Goal: Task Accomplishment & Management: Complete application form

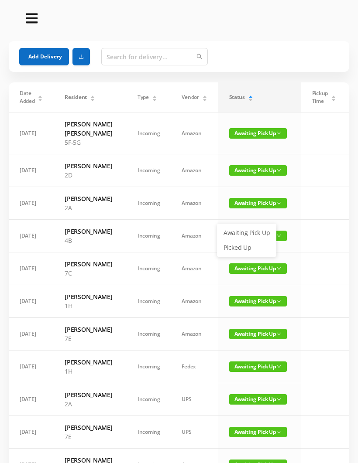
click at [241, 247] on link "Picked Up" at bounding box center [246, 248] width 57 height 14
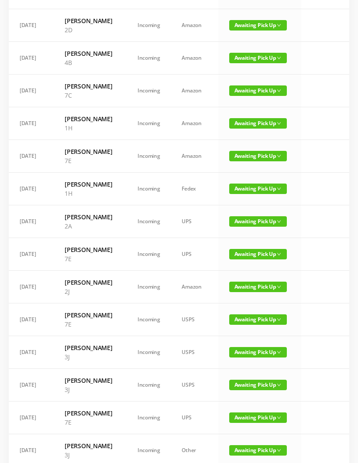
scroll to position [145, 0]
click at [231, 259] on span "Awaiting Pick Up" at bounding box center [258, 254] width 58 height 10
click at [234, 351] on link "Picked Up" at bounding box center [246, 354] width 57 height 14
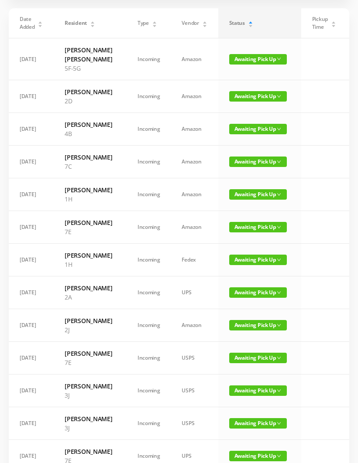
scroll to position [0, 0]
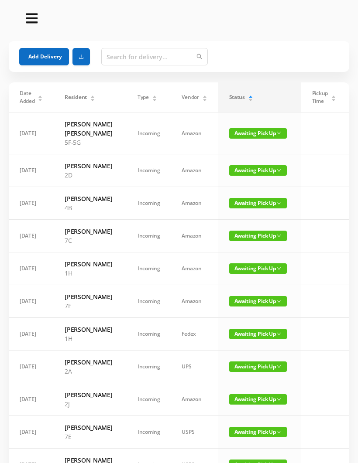
click at [41, 57] on button "Add Delivery" at bounding box center [44, 56] width 50 height 17
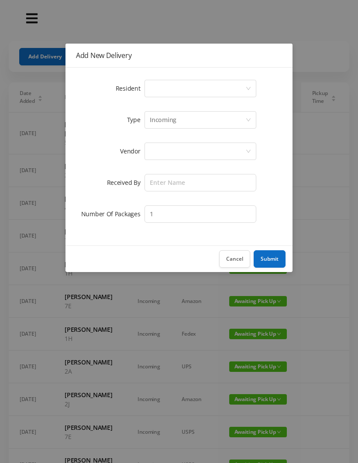
click at [166, 87] on div "Select a person" at bounding box center [197, 88] width 95 height 17
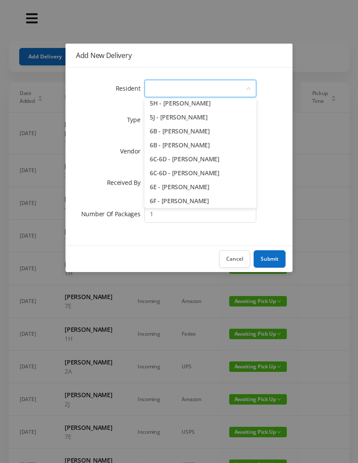
scroll to position [856, 0]
click at [227, 158] on li "6C-6D - [PERSON_NAME]" at bounding box center [200, 159] width 112 height 14
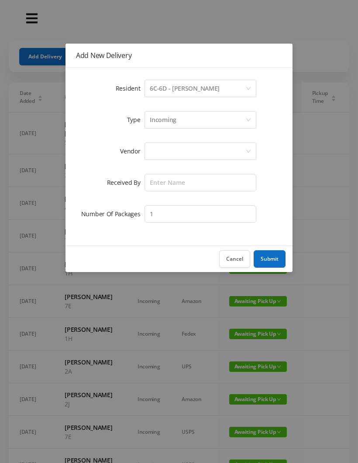
click at [191, 120] on div "Incoming" at bounding box center [197, 120] width 95 height 17
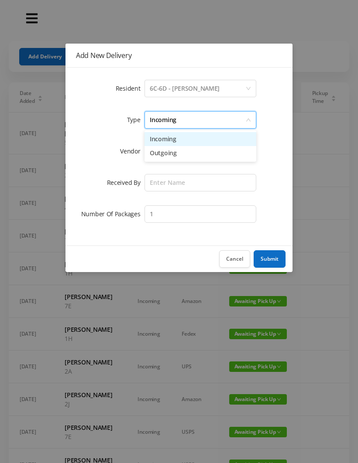
click at [181, 143] on li "Incoming" at bounding box center [200, 139] width 112 height 14
click at [178, 157] on div at bounding box center [197, 151] width 95 height 17
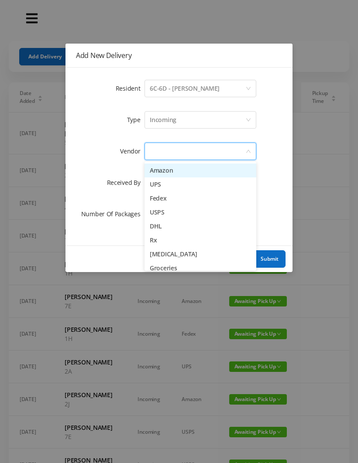
click at [184, 173] on li "Amazon" at bounding box center [200, 170] width 112 height 14
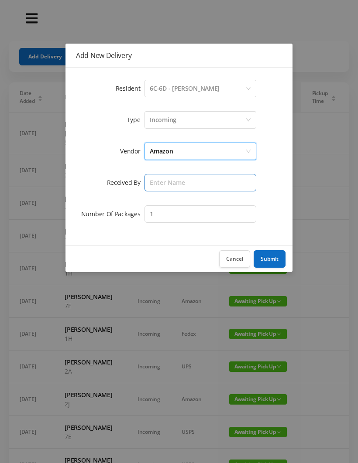
click at [171, 186] on input "text" at bounding box center [200, 182] width 112 height 17
type input "Melece"
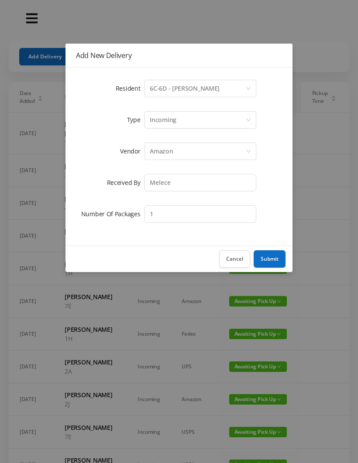
click at [270, 256] on button "Submit" at bounding box center [269, 258] width 32 height 17
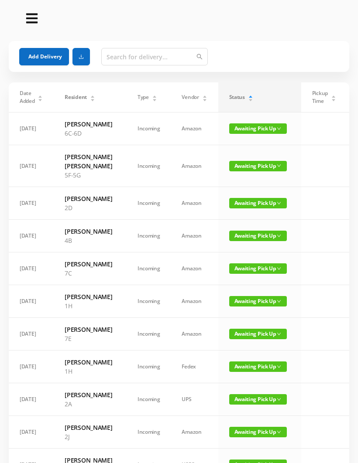
click at [46, 54] on button "Add Delivery" at bounding box center [44, 56] width 50 height 17
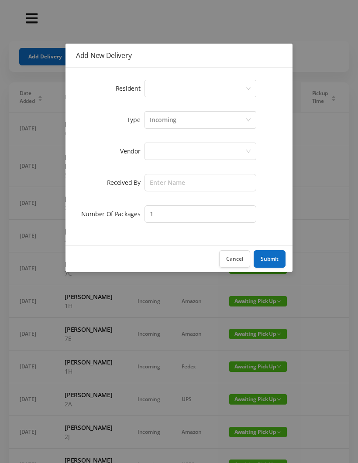
click at [201, 94] on div "Select a person" at bounding box center [197, 88] width 95 height 17
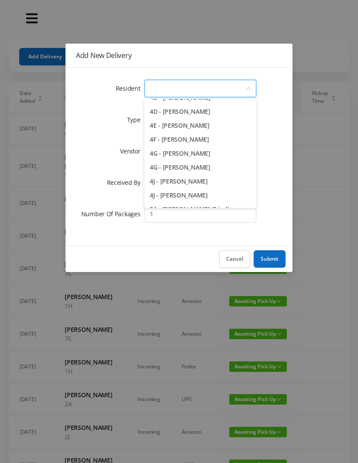
scroll to position [581, 0]
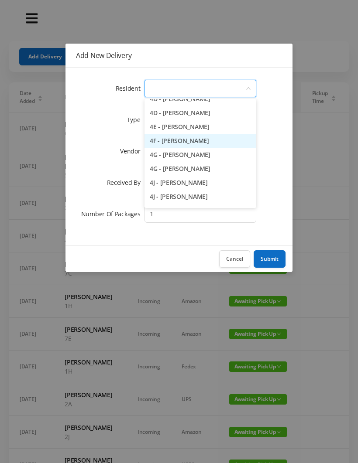
click at [227, 143] on li "4F - [PERSON_NAME]" at bounding box center [200, 141] width 112 height 14
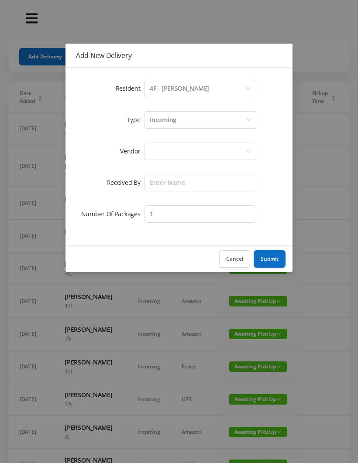
click at [194, 123] on div "Incoming" at bounding box center [197, 120] width 95 height 17
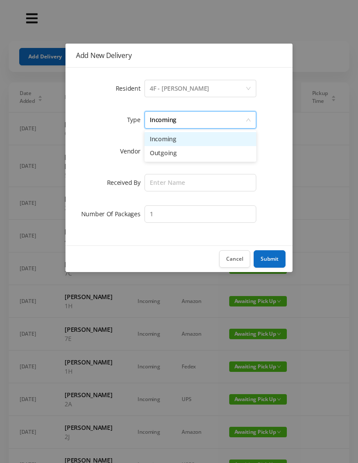
click at [187, 141] on li "Incoming" at bounding box center [200, 139] width 112 height 14
click at [185, 153] on div at bounding box center [197, 151] width 95 height 17
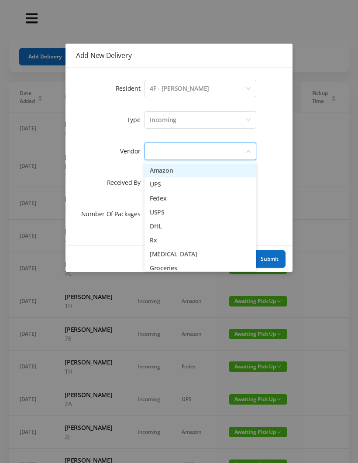
click at [182, 172] on li "Amazon" at bounding box center [200, 170] width 112 height 14
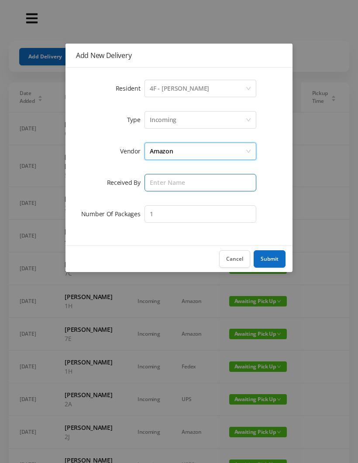
click at [179, 184] on input "text" at bounding box center [200, 182] width 112 height 17
type input "Melece"
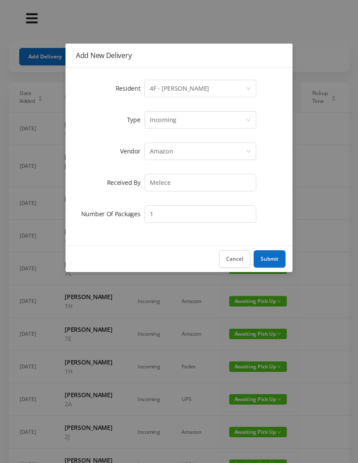
click at [272, 257] on button "Submit" at bounding box center [269, 258] width 32 height 17
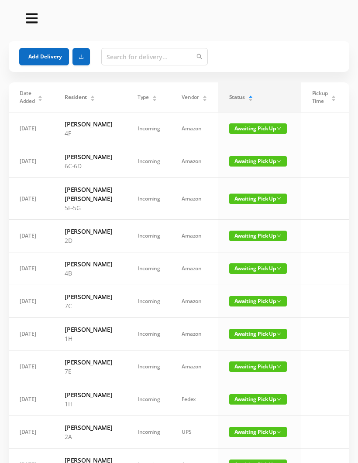
click at [49, 57] on button "Add Delivery" at bounding box center [44, 56] width 50 height 17
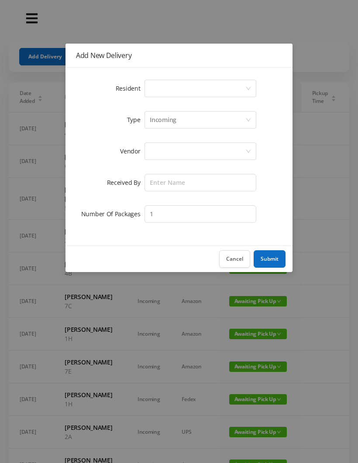
click at [180, 88] on div "Select a person" at bounding box center [197, 88] width 95 height 17
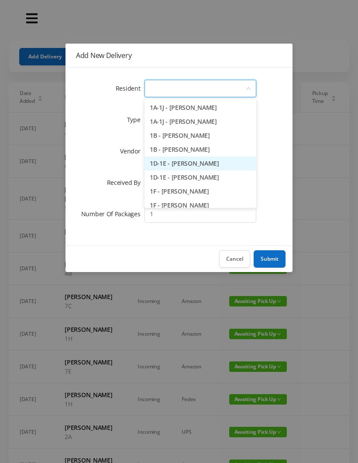
click at [223, 165] on li "1D-1E - [PERSON_NAME]" at bounding box center [200, 164] width 112 height 14
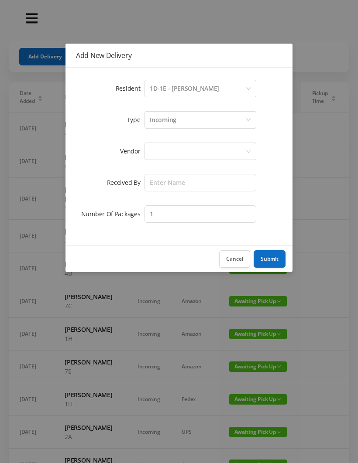
click at [174, 122] on div "Incoming" at bounding box center [163, 120] width 27 height 17
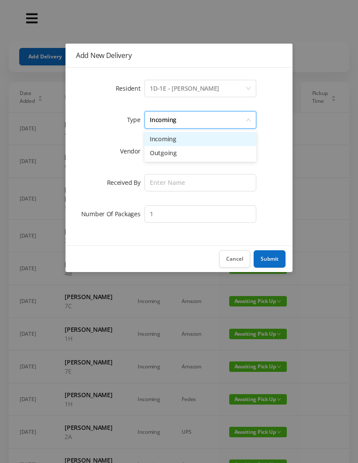
click at [171, 144] on li "Incoming" at bounding box center [200, 139] width 112 height 14
click at [167, 157] on div at bounding box center [197, 151] width 95 height 17
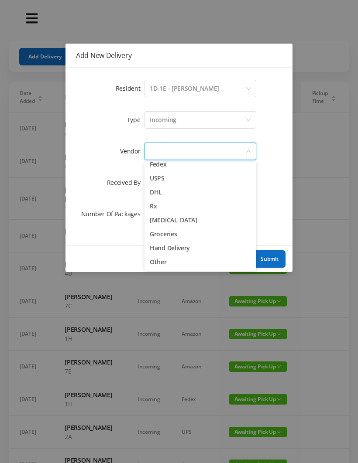
scroll to position [34, 0]
click at [162, 266] on li "Other" at bounding box center [200, 262] width 112 height 14
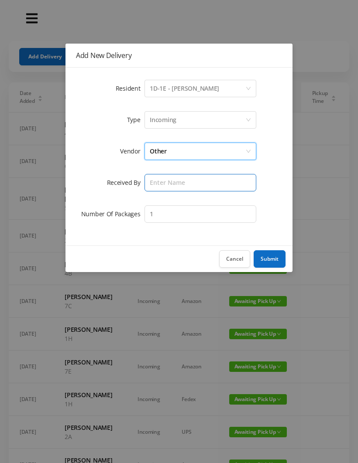
click at [173, 185] on input "text" at bounding box center [200, 182] width 112 height 17
type input "Melece"
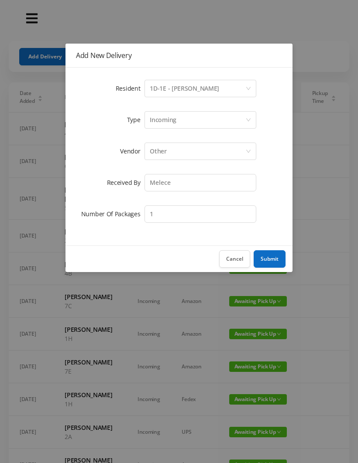
click at [269, 257] on button "Submit" at bounding box center [269, 258] width 32 height 17
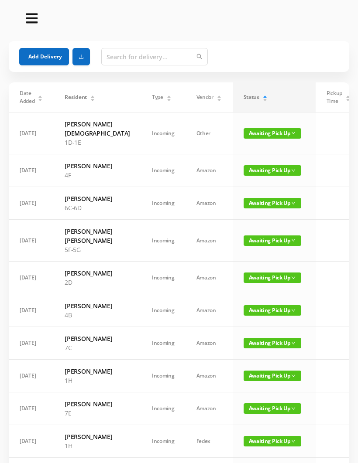
click at [46, 57] on button "Add Delivery" at bounding box center [44, 56] width 50 height 17
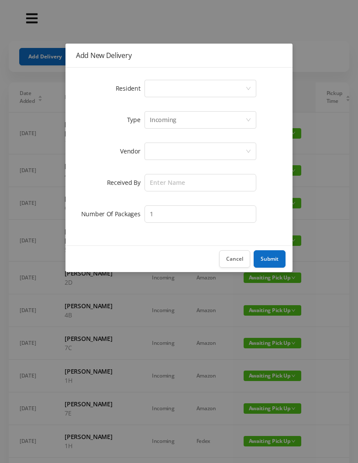
click at [172, 88] on div "Select a person" at bounding box center [197, 88] width 95 height 17
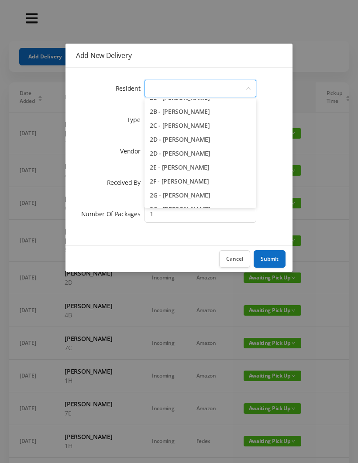
scroll to position [198, 0]
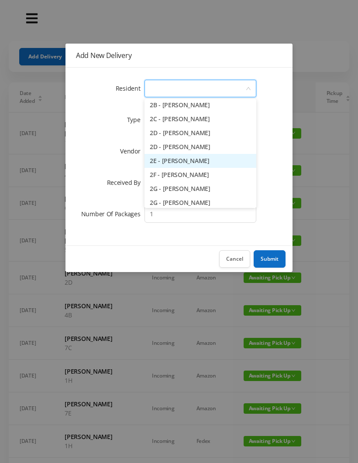
click at [219, 165] on li "2E - [PERSON_NAME]" at bounding box center [200, 161] width 112 height 14
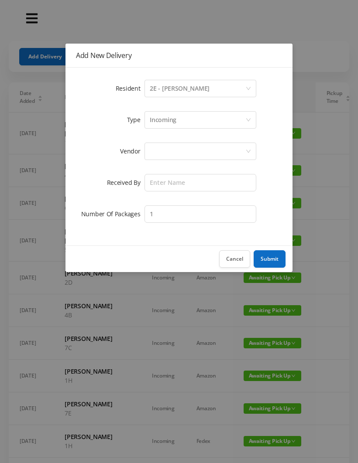
click at [198, 123] on div "Incoming" at bounding box center [197, 120] width 95 height 17
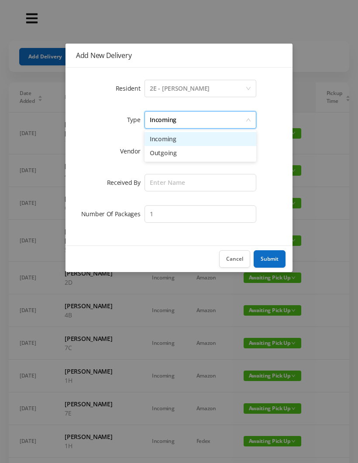
click at [191, 143] on li "Incoming" at bounding box center [200, 139] width 112 height 14
click at [183, 156] on div at bounding box center [197, 151] width 95 height 17
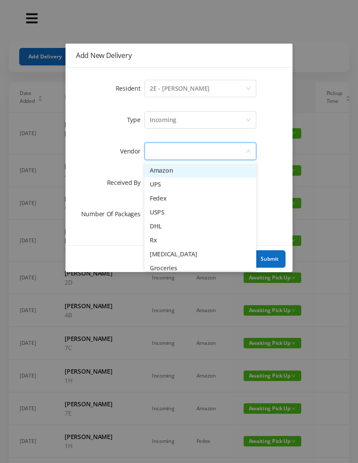
click at [181, 174] on li "Amazon" at bounding box center [200, 170] width 112 height 14
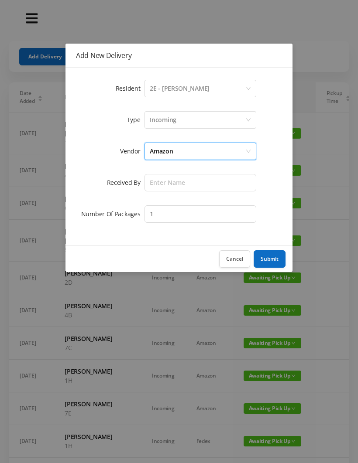
click at [238, 262] on button "Cancel" at bounding box center [234, 258] width 31 height 17
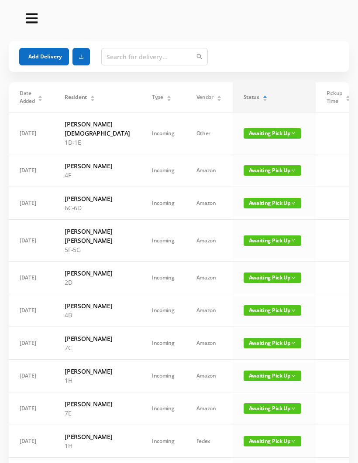
click at [51, 57] on button "Add Delivery" at bounding box center [44, 56] width 50 height 17
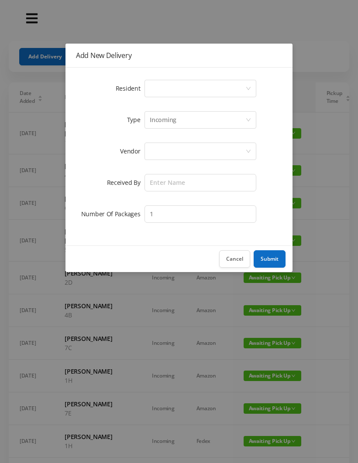
click at [176, 84] on div "Select a person" at bounding box center [197, 88] width 95 height 17
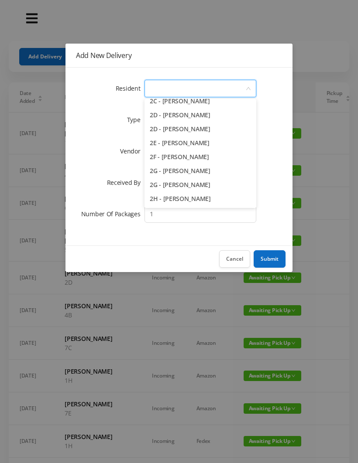
scroll to position [221, 0]
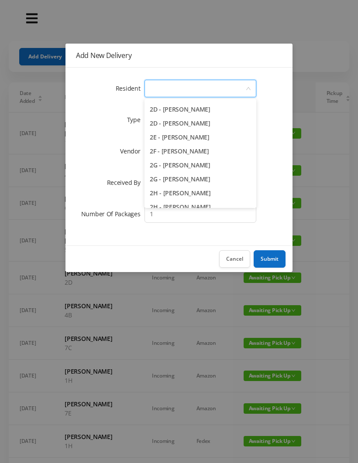
click at [220, 142] on li "2E - [PERSON_NAME]" at bounding box center [200, 137] width 112 height 14
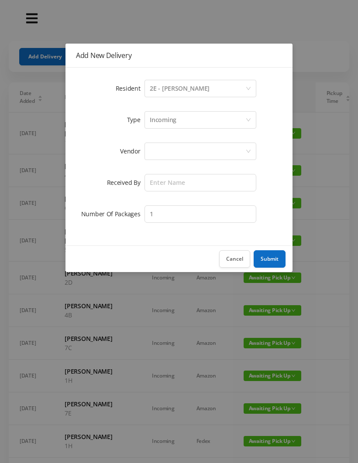
click at [170, 123] on div "Incoming" at bounding box center [163, 120] width 27 height 17
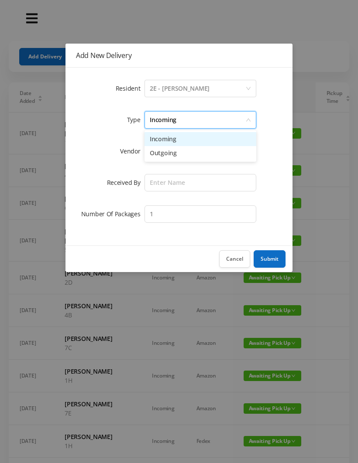
click at [168, 142] on li "Incoming" at bounding box center [200, 139] width 112 height 14
click at [163, 157] on div at bounding box center [197, 151] width 95 height 17
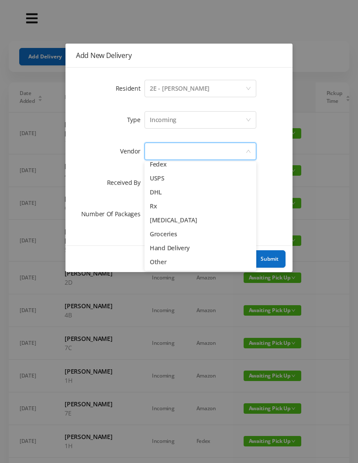
scroll to position [34, 0]
click at [168, 149] on div at bounding box center [197, 151] width 95 height 17
click at [178, 157] on div at bounding box center [197, 151] width 95 height 17
click at [168, 266] on li "Other" at bounding box center [200, 262] width 112 height 14
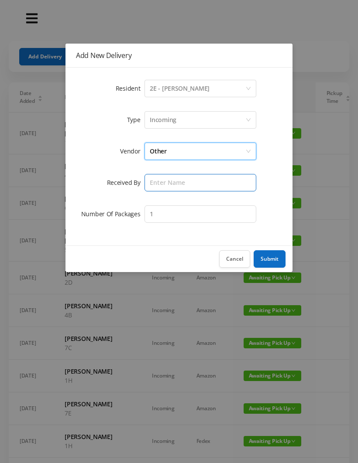
click at [175, 184] on input "text" at bounding box center [200, 182] width 112 height 17
type input "Melece"
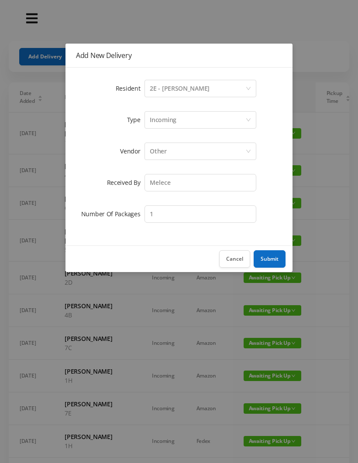
click at [267, 264] on button "Submit" at bounding box center [269, 258] width 32 height 17
